Goal: Information Seeking & Learning: Learn about a topic

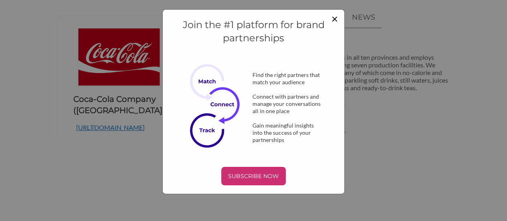
click at [334, 18] on span "×" at bounding box center [334, 19] width 6 height 14
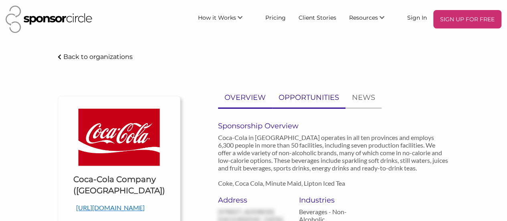
click at [316, 95] on p "OPPORTUNITIES" at bounding box center [308, 98] width 60 height 12
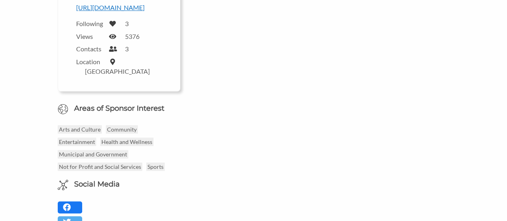
scroll to position [200, 0]
click at [87, 125] on p "Arts and Culture" at bounding box center [80, 129] width 44 height 8
click at [118, 162] on p "Not for Profit and Social Services" at bounding box center [100, 166] width 84 height 8
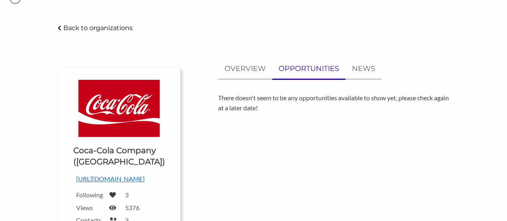
scroll to position [19, 0]
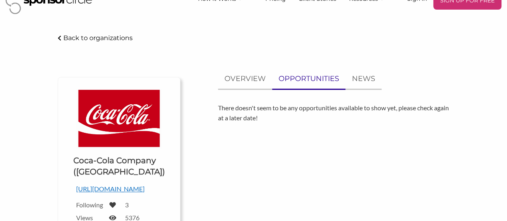
click at [125, 189] on p "https://www.coca-cola.ca/" at bounding box center [118, 188] width 85 height 10
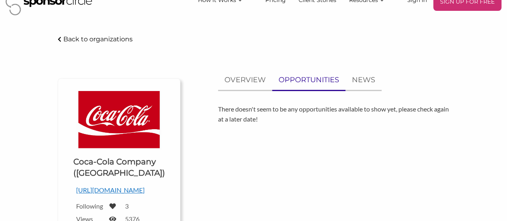
scroll to position [0, 0]
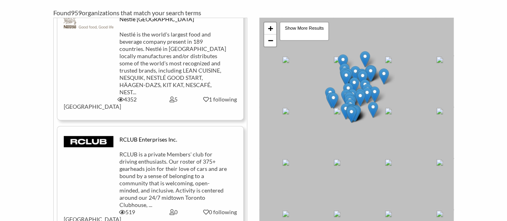
scroll to position [1441, 0]
